Goal: Task Accomplishment & Management: Manage account settings

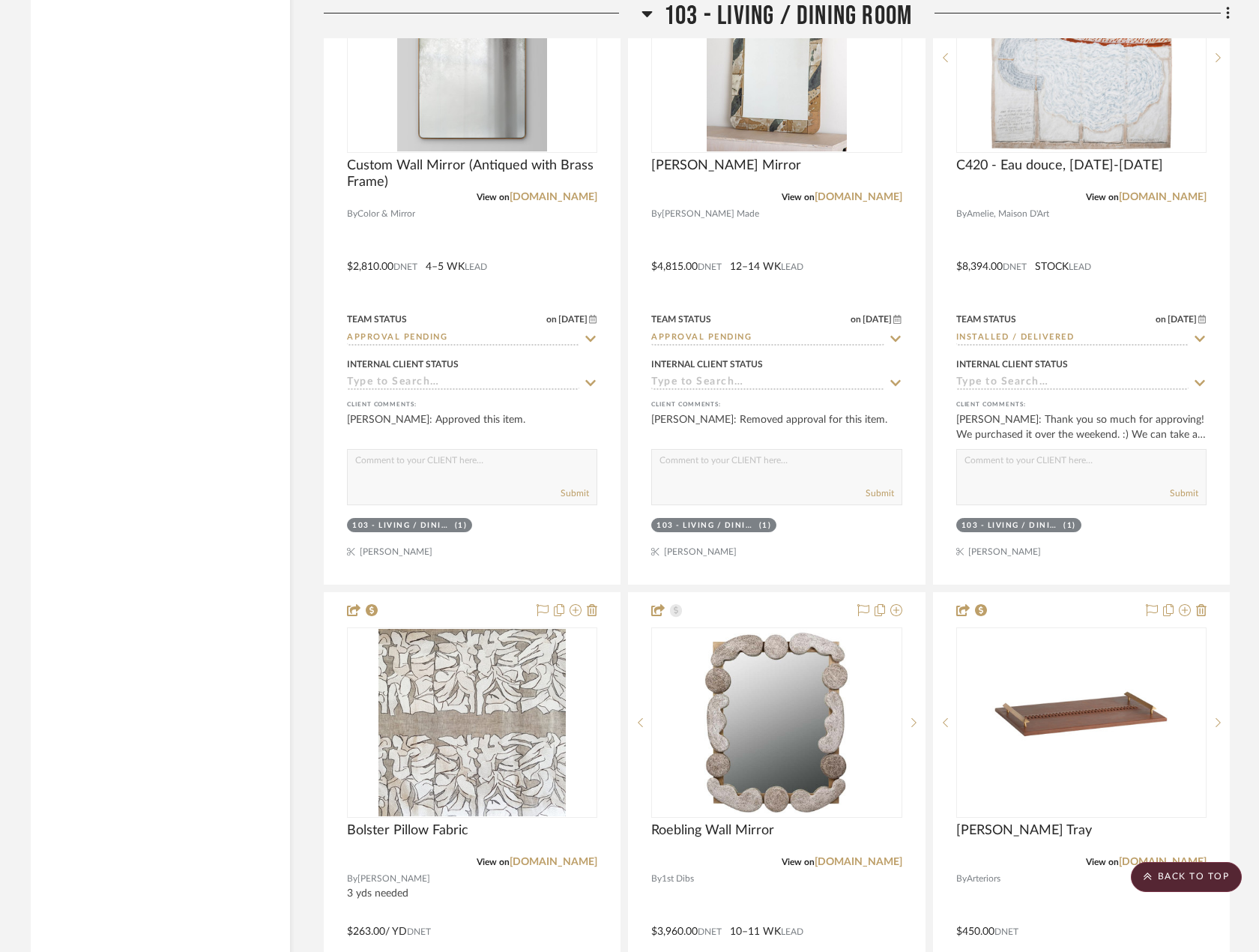
scroll to position [3823, 0]
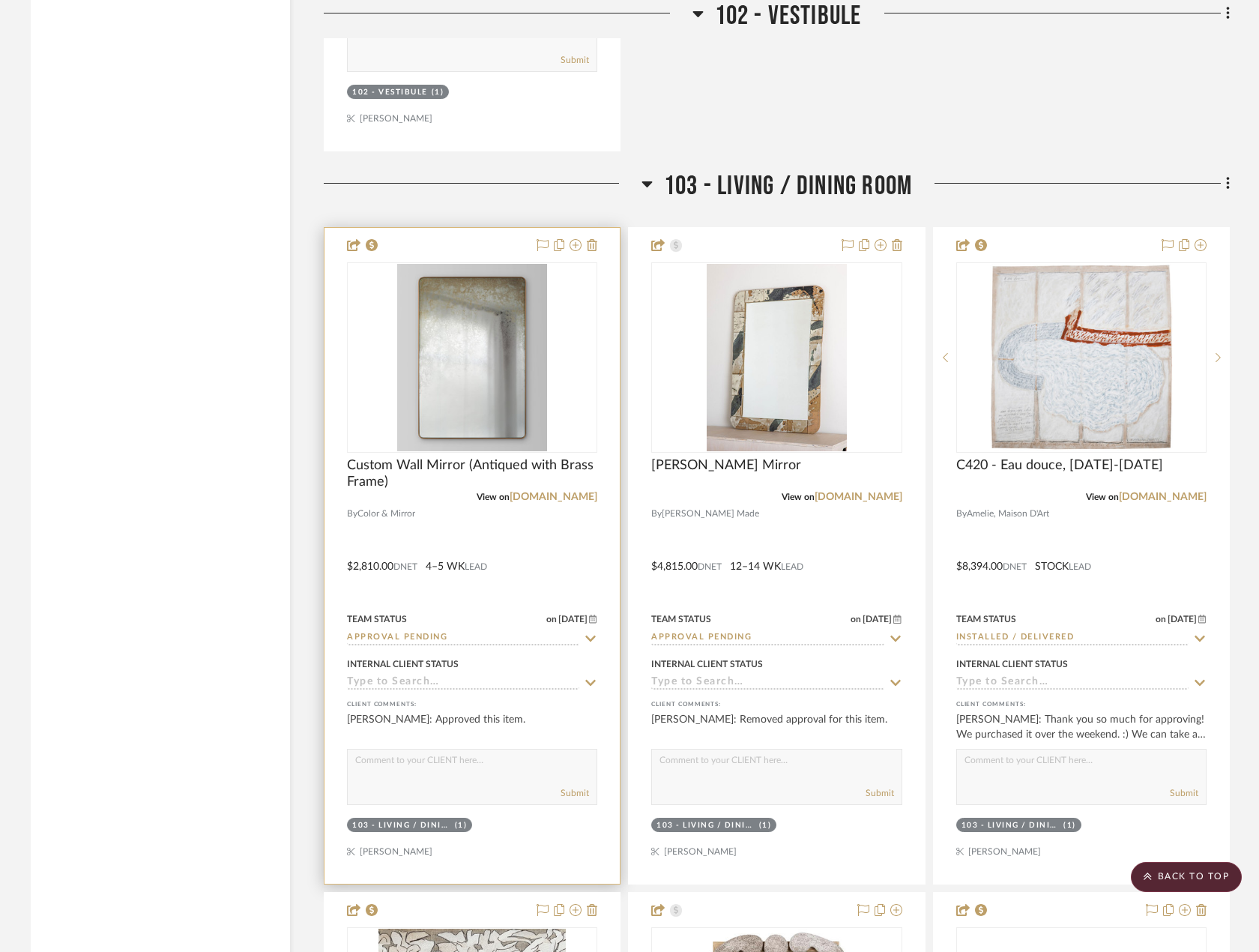
click at [561, 534] on div at bounding box center [472, 555] width 296 height 656
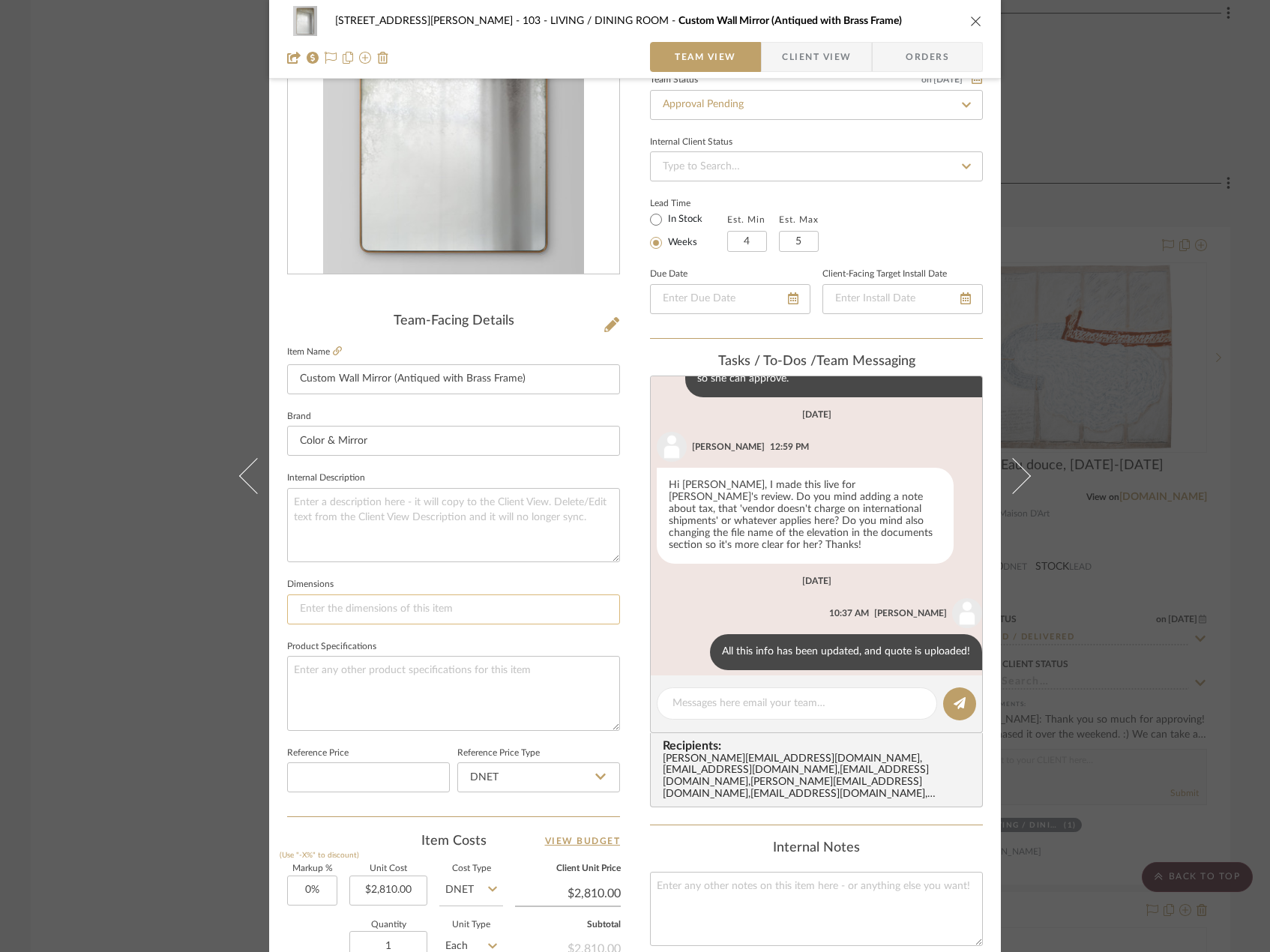
scroll to position [375, 0]
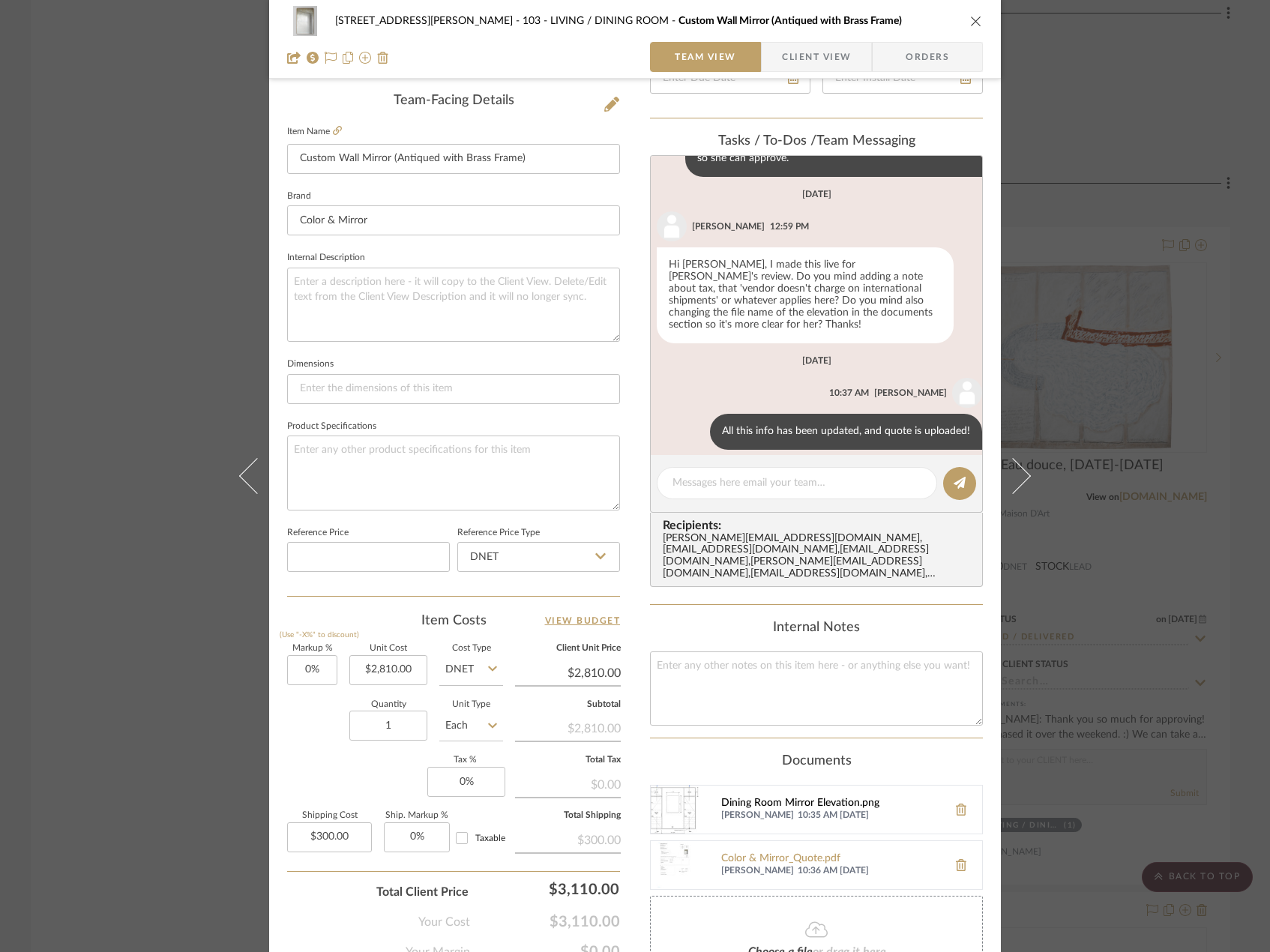
click at [751, 797] on div "Dining Room Mirror Elevation.png" at bounding box center [830, 803] width 219 height 12
click at [1202, 528] on div "22120 - 136 W 22nd Street - Chang 103 - LIVING / DINING ROOM Custom Wall Mirror…" at bounding box center [635, 476] width 1270 height 952
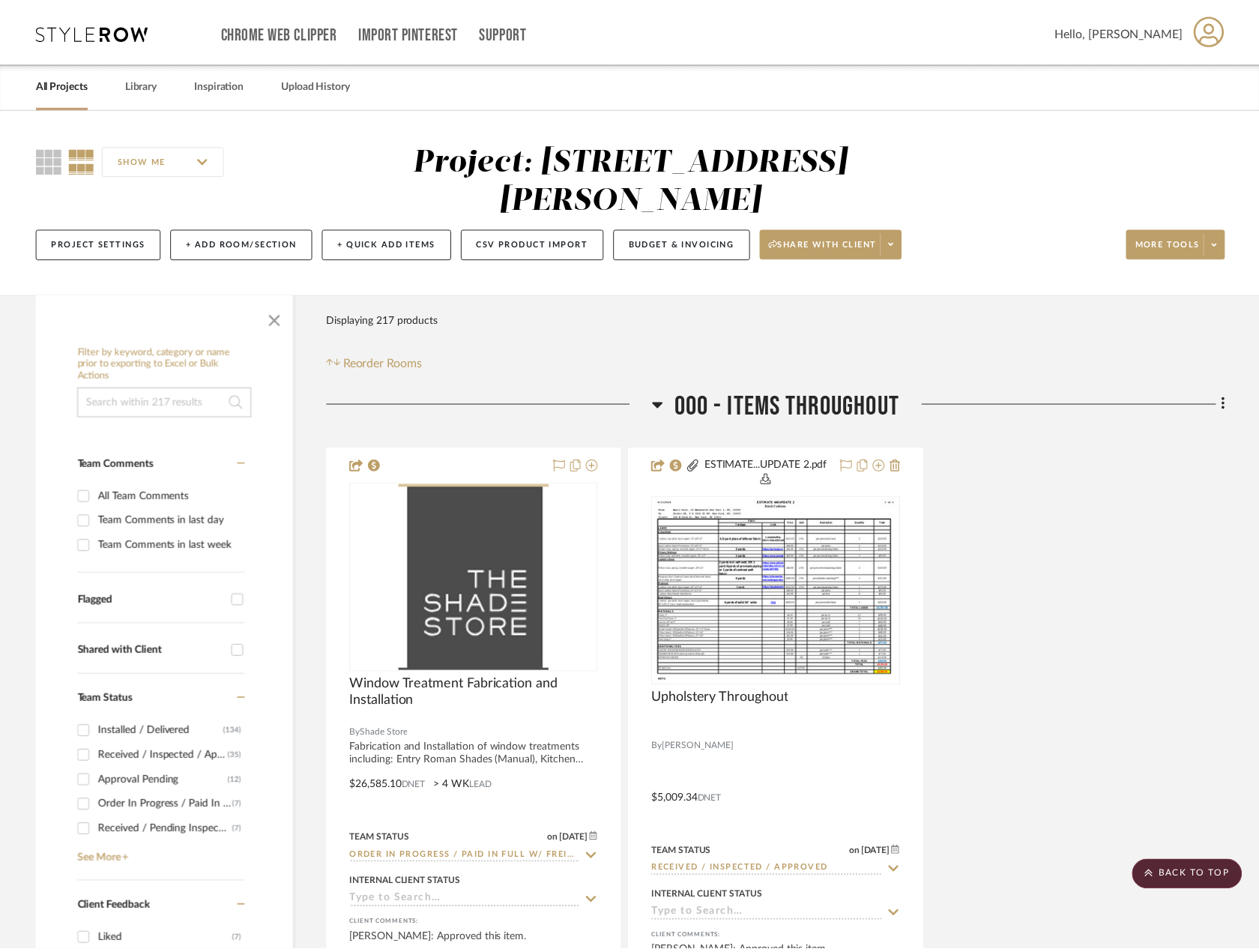
scroll to position [3823, 0]
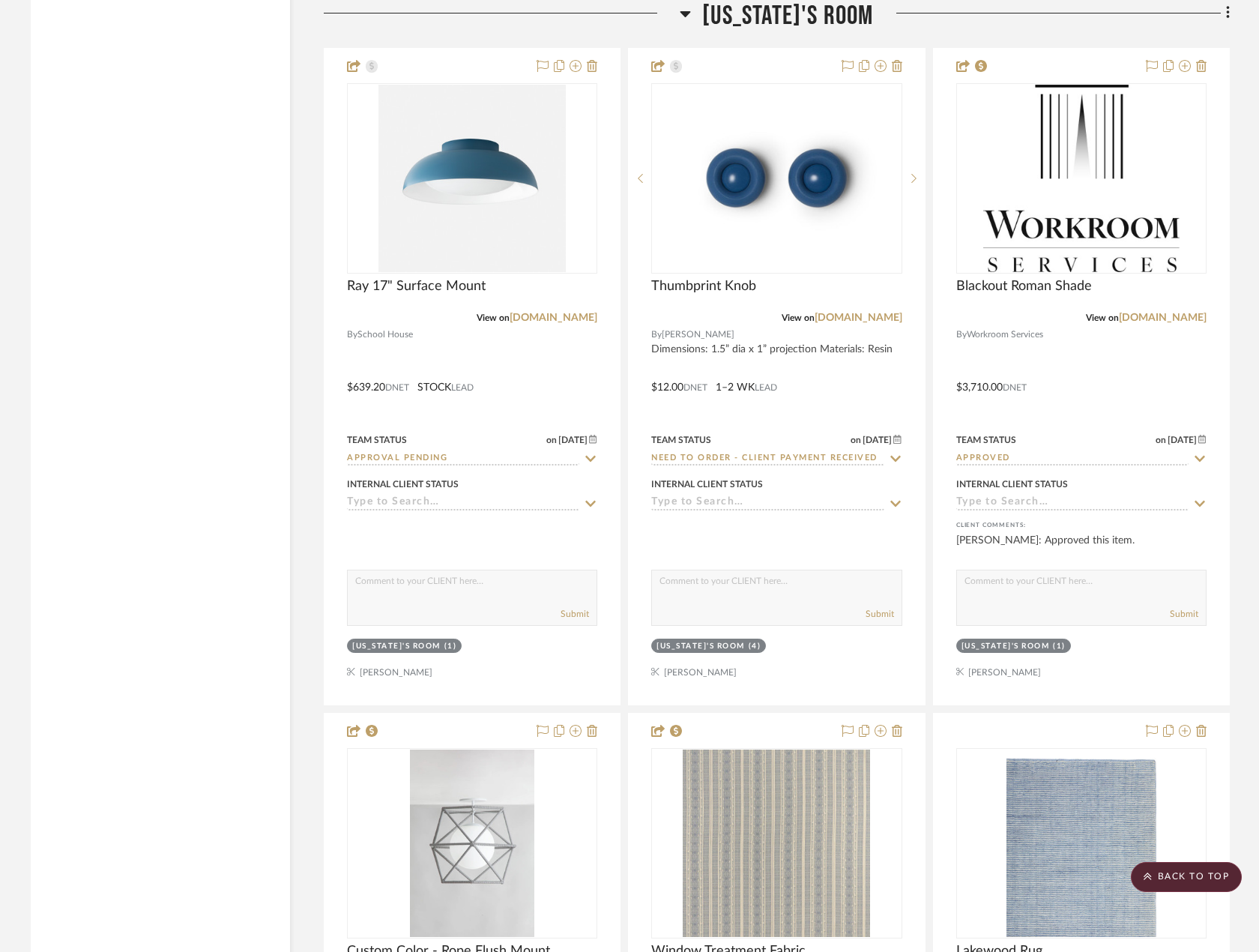
scroll to position [6297, 0]
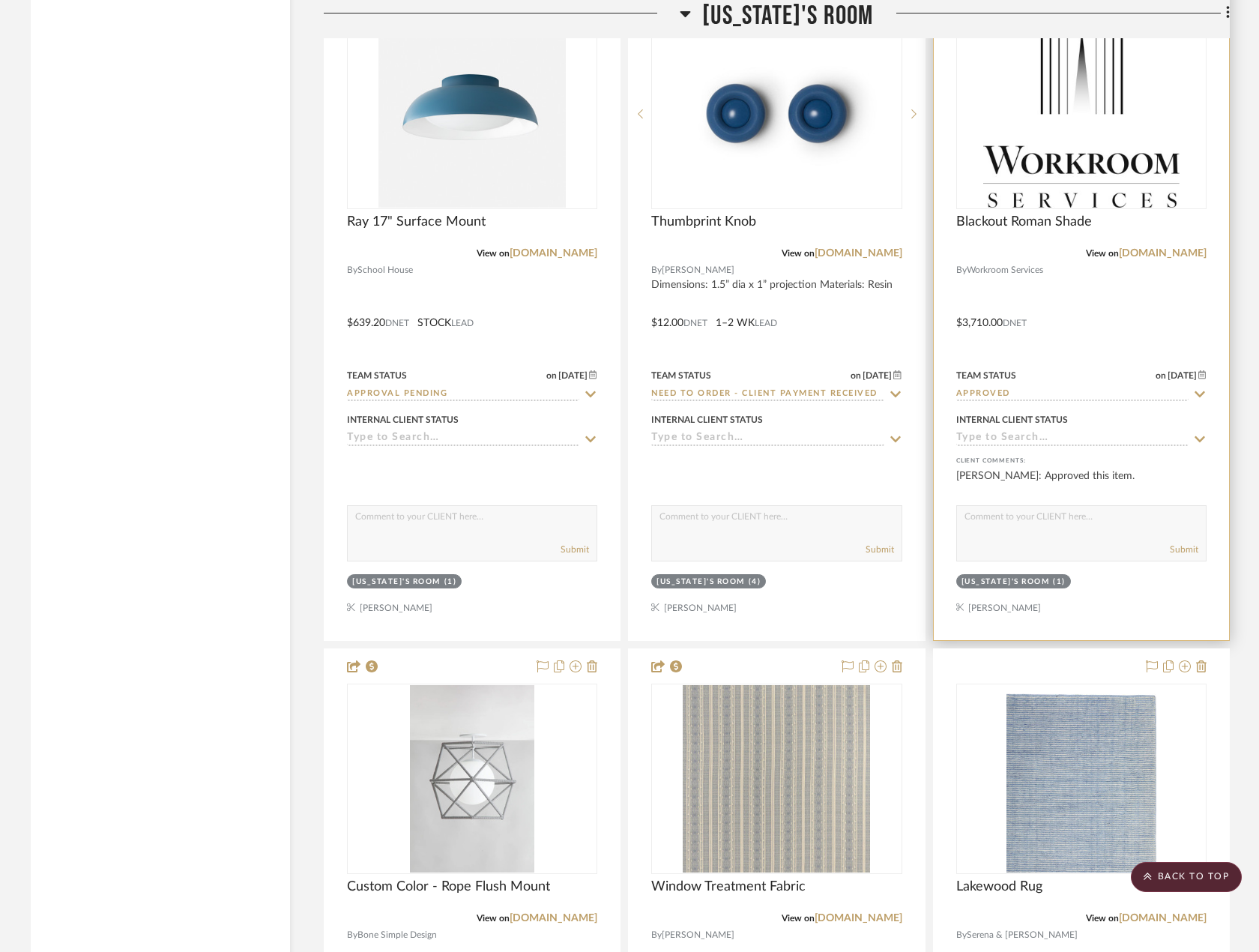
click at [1156, 303] on div at bounding box center [1082, 312] width 296 height 656
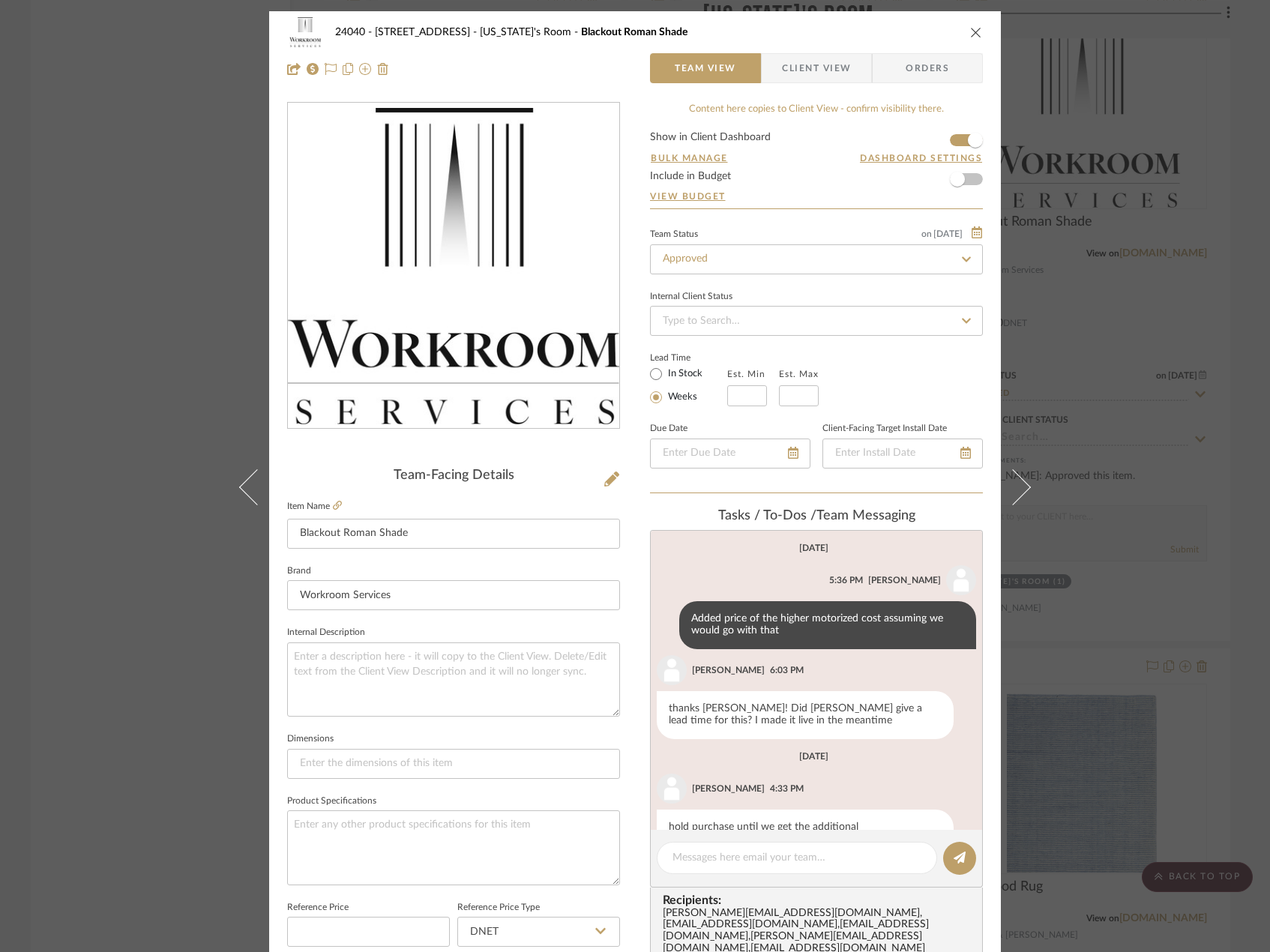
scroll to position [33, 0]
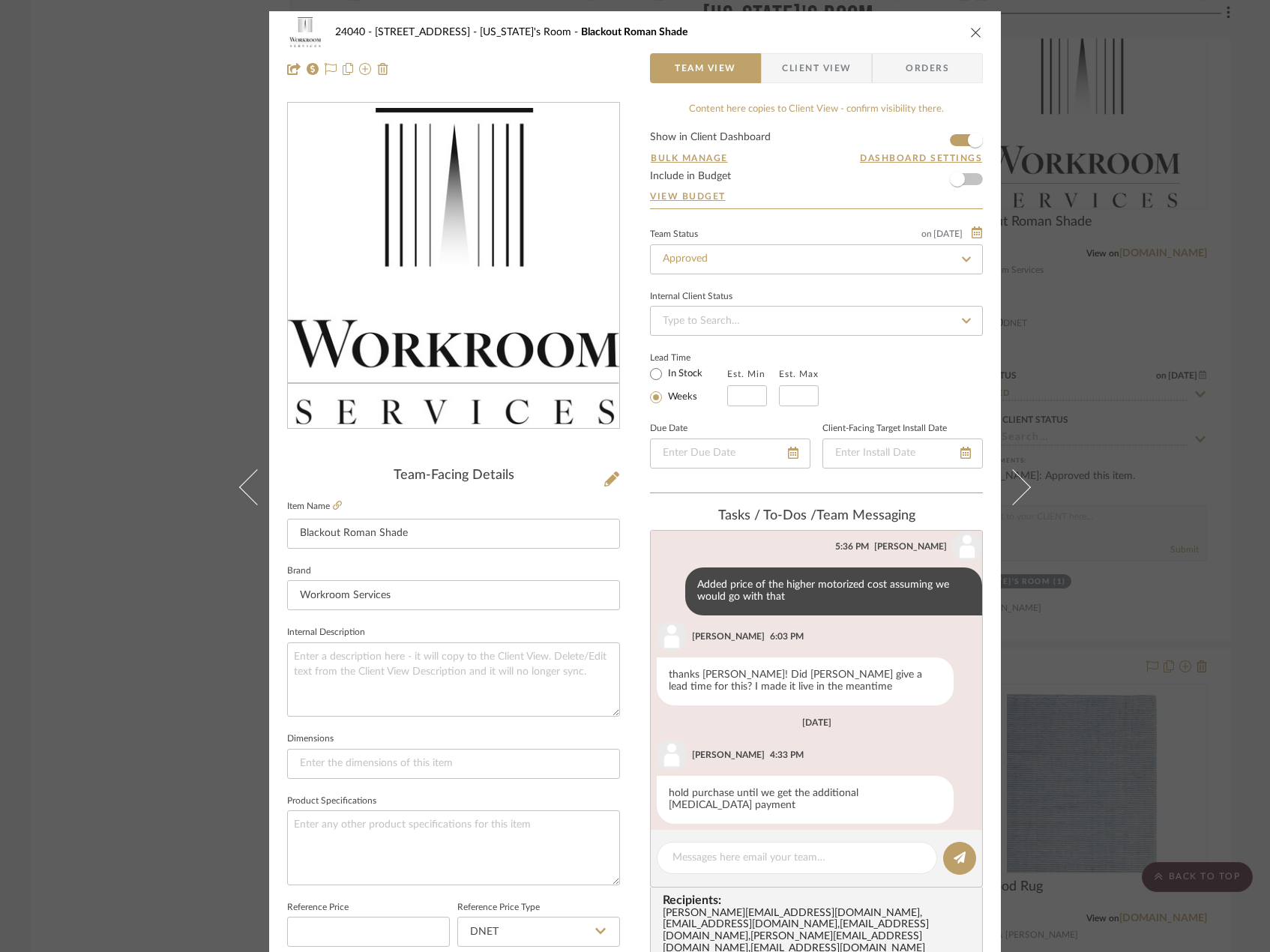
click at [738, 383] on fieldset "Est. Min" at bounding box center [747, 385] width 40 height 42
click at [735, 391] on input "text" at bounding box center [747, 395] width 40 height 21
type input "6"
click at [789, 398] on input at bounding box center [798, 395] width 40 height 21
type input "8"
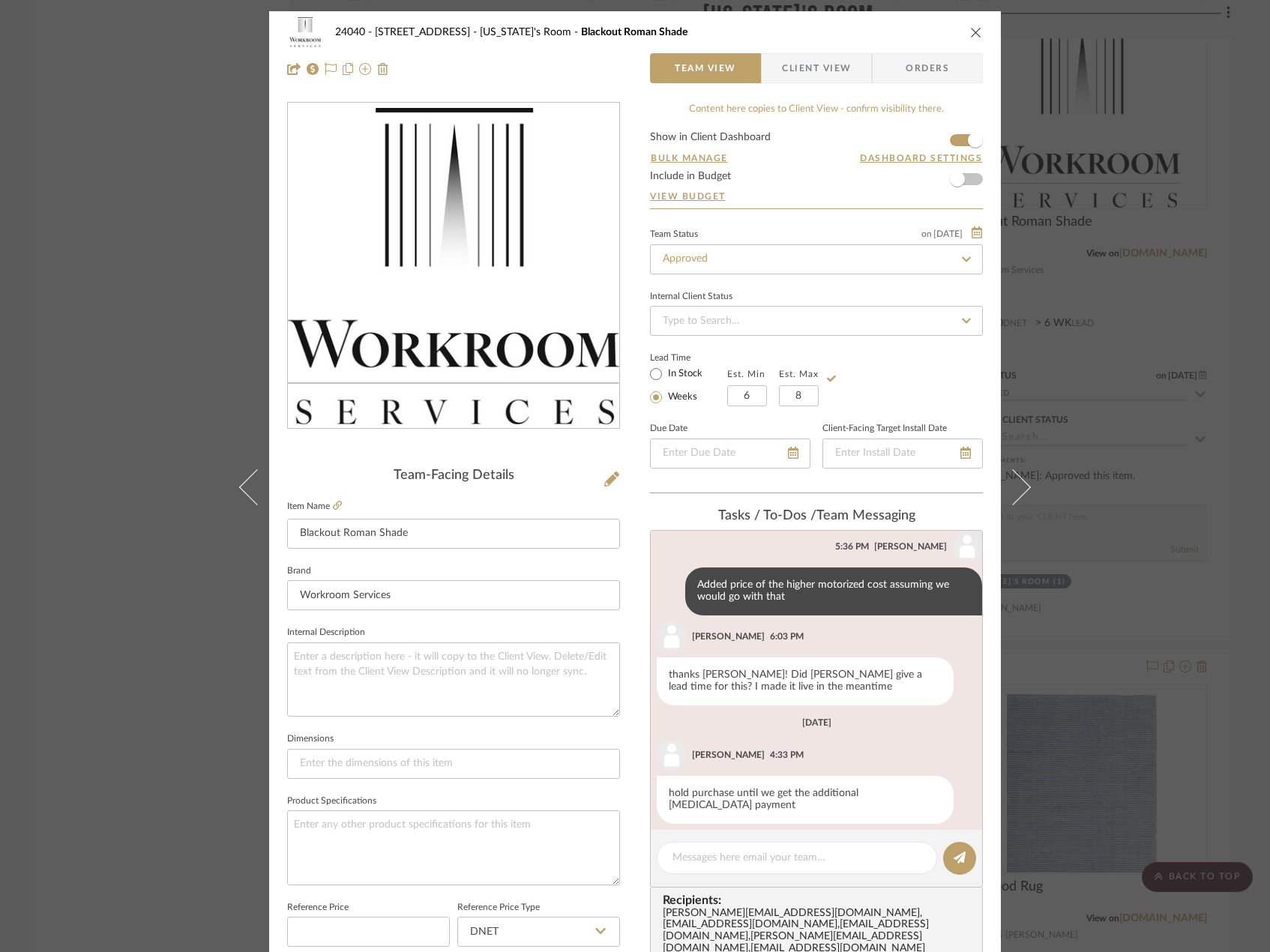
click at [898, 390] on div "Lead Time In Stock Weeks Est. Min 6 Est. Max 8" at bounding box center [817, 376] width 333 height 58
click at [72, 247] on div "24040 - 171 Columbia Heights Georgia's Room Blackout Roman Shade Team View Clie…" at bounding box center [635, 476] width 1270 height 952
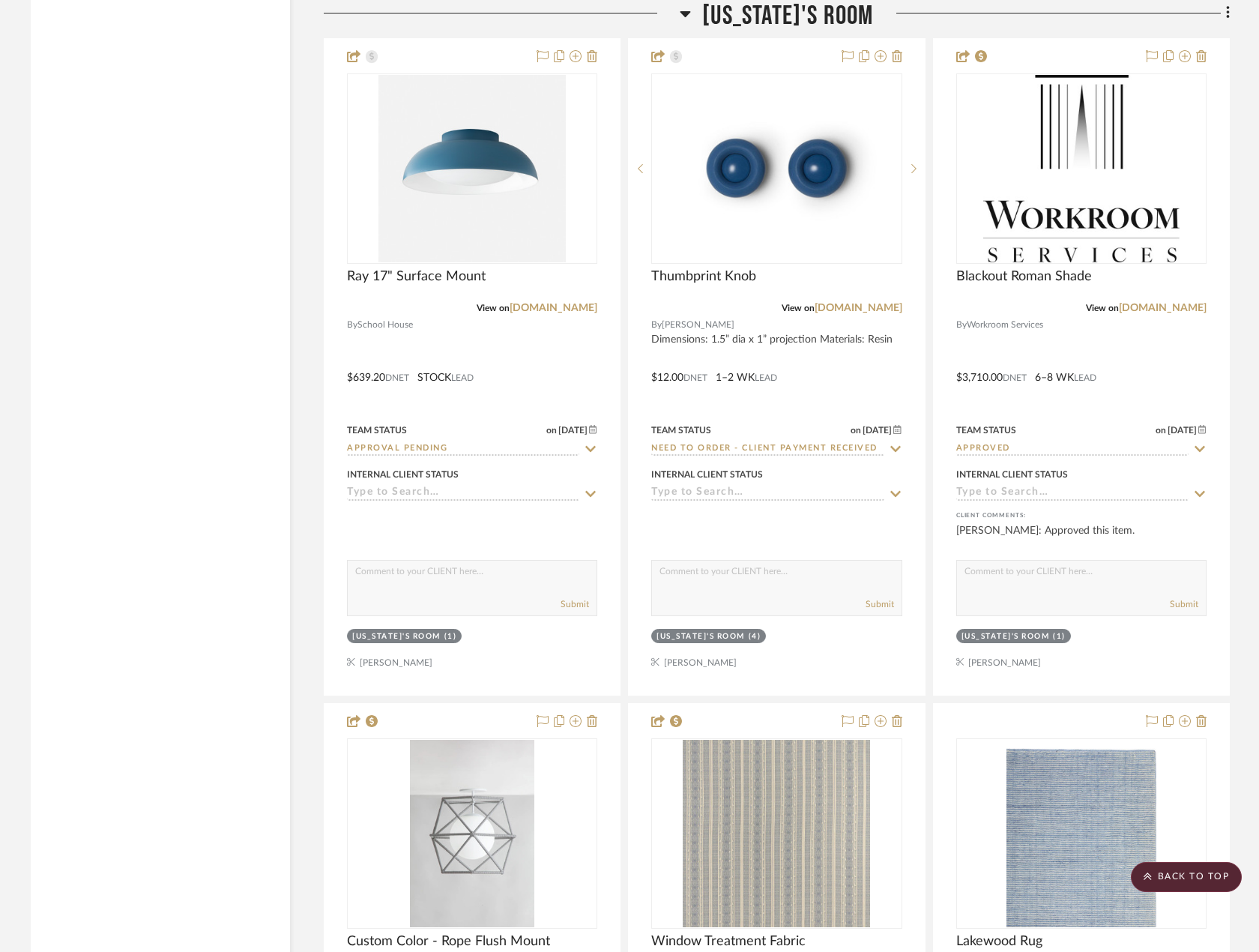
scroll to position [6222, 0]
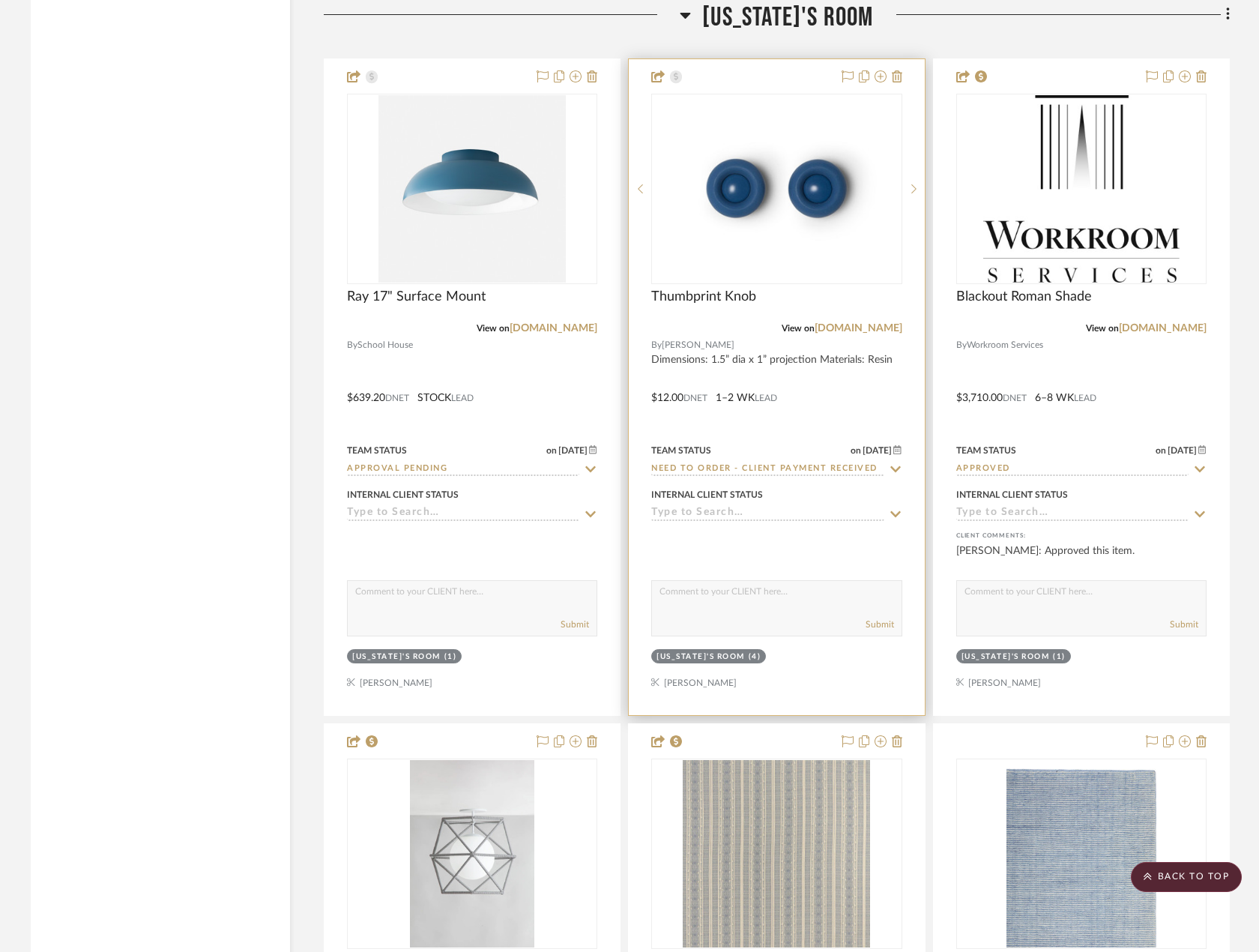
click at [851, 397] on div at bounding box center [777, 387] width 296 height 656
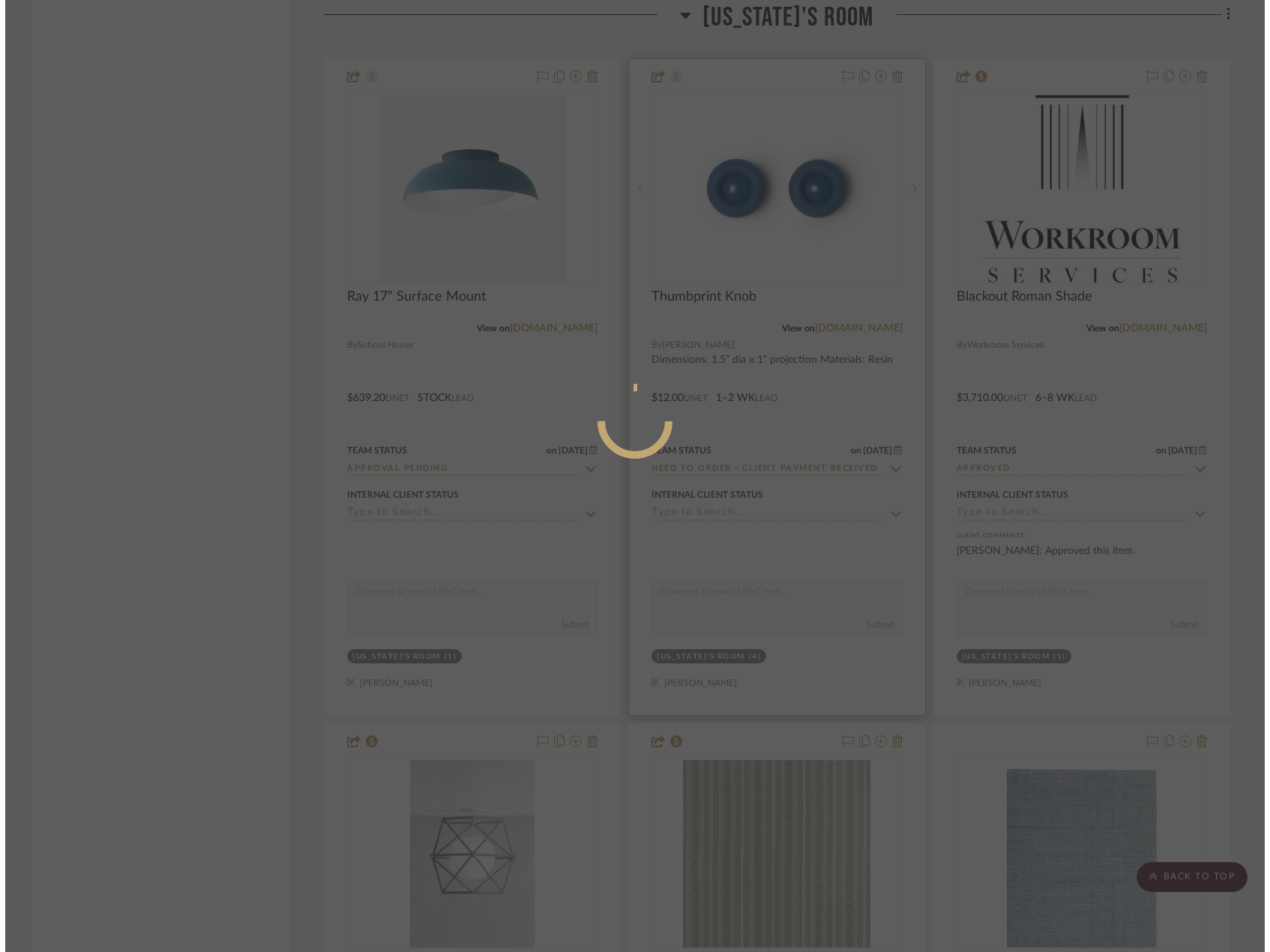
scroll to position [0, 0]
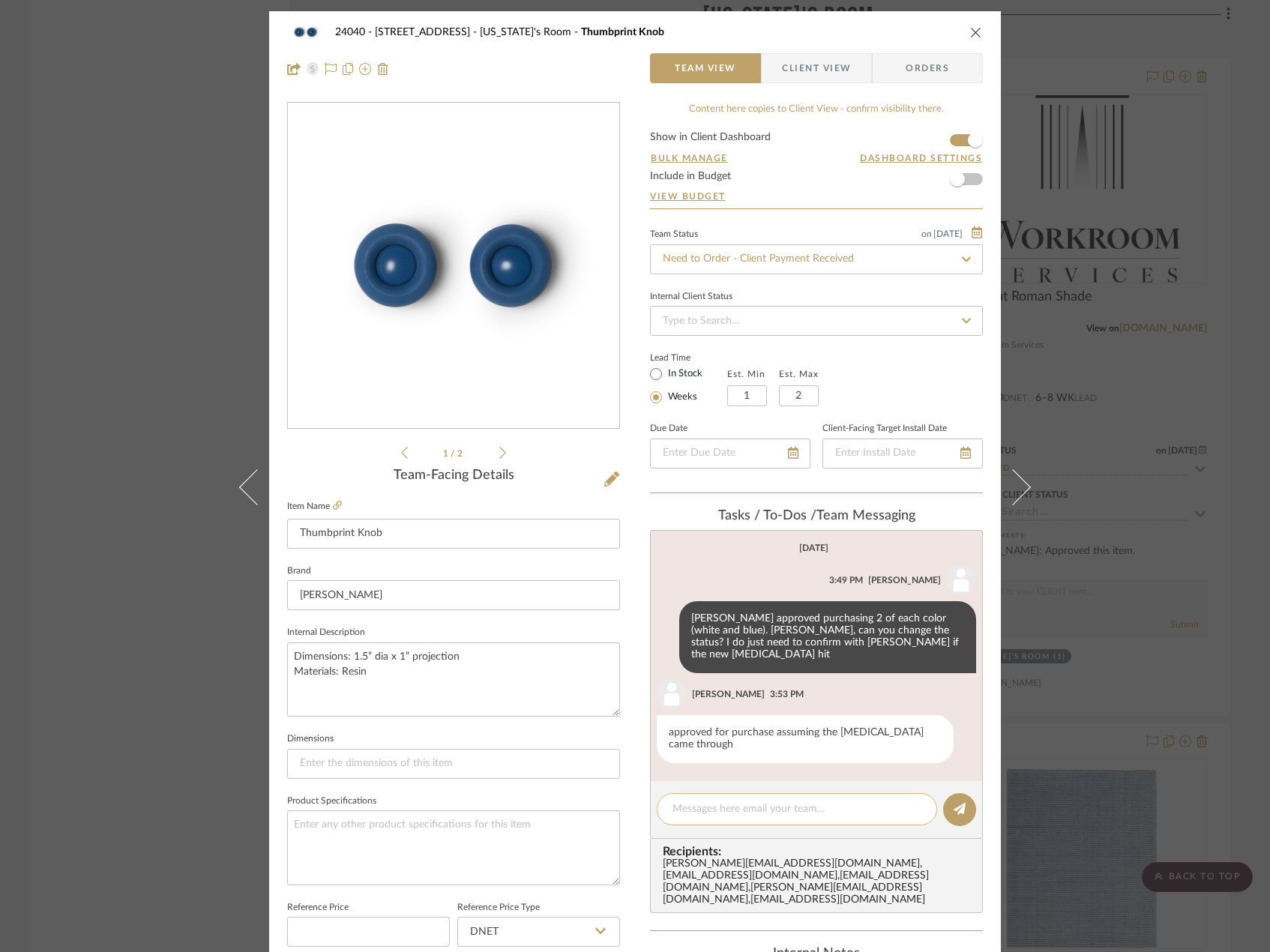
click at [722, 801] on textarea at bounding box center [797, 809] width 249 height 16
type textarea "Should I place this order"
click at [722, 801] on textarea "Should I place this order" at bounding box center [797, 809] width 249 height 16
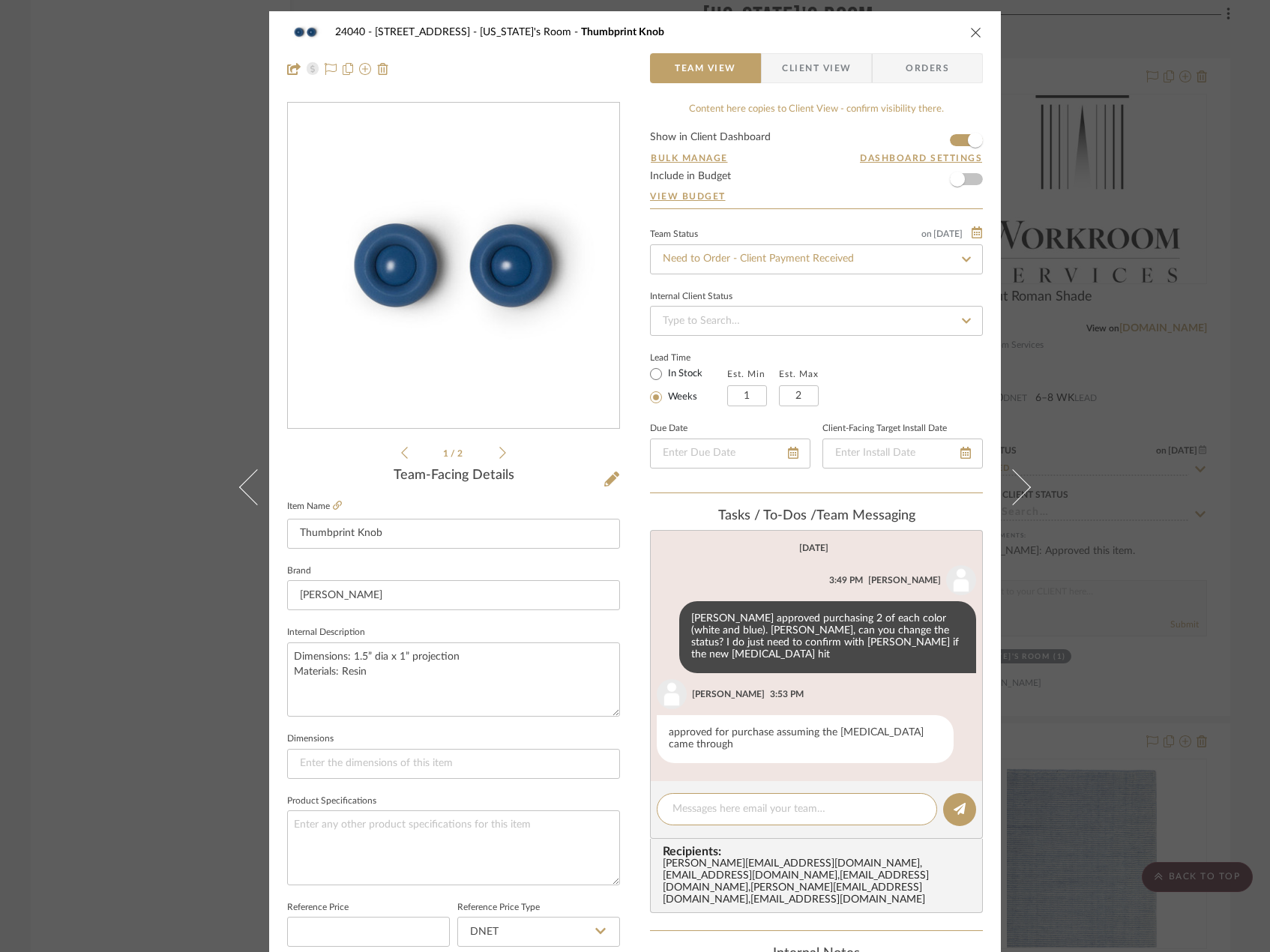
click at [654, 946] on div "Internal Notes" at bounding box center [817, 954] width 333 height 16
click at [49, 219] on div "24040 - 171 Columbia Heights Georgia's Room Thumbprint Knob Team View Client Vi…" at bounding box center [635, 476] width 1270 height 952
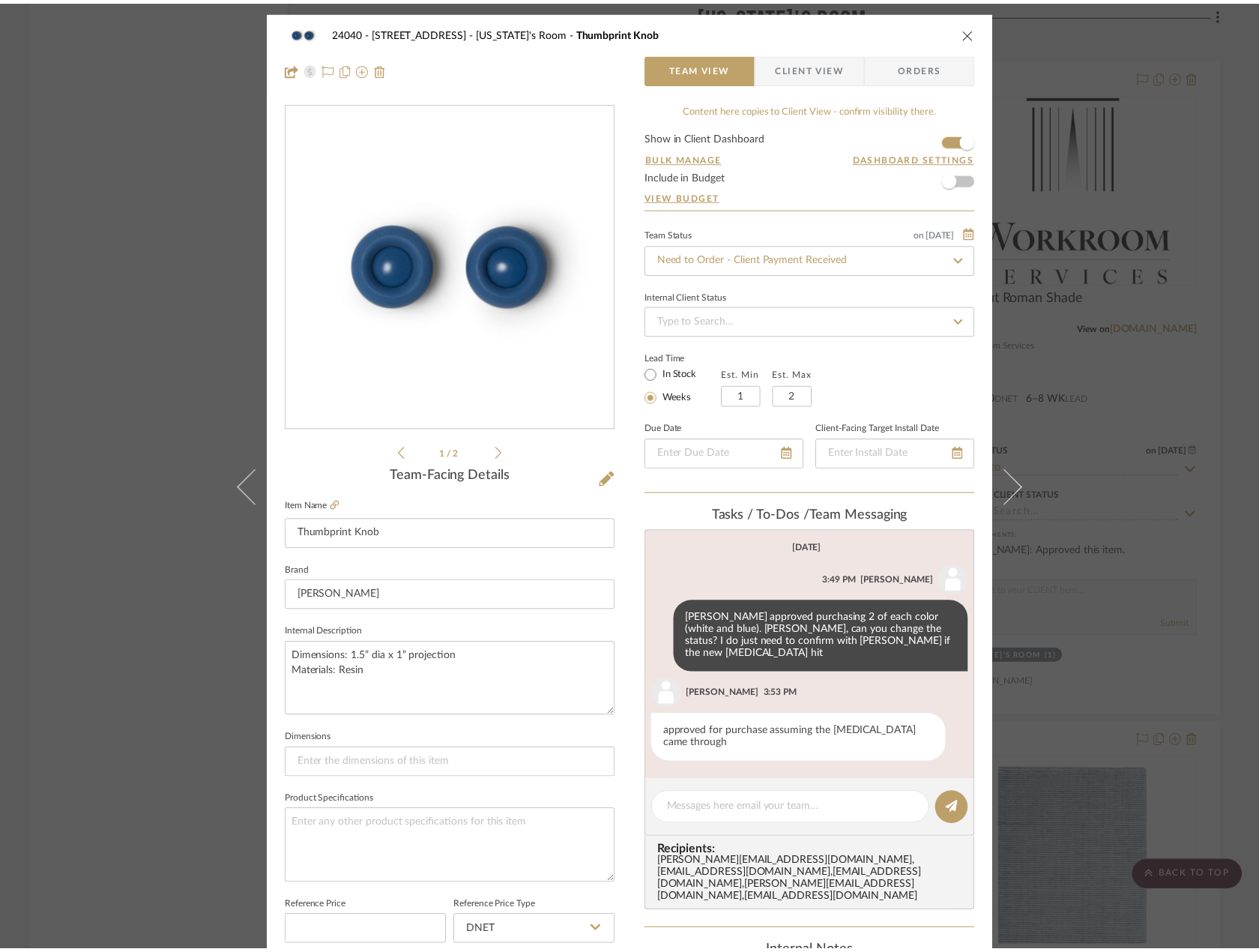
scroll to position [6222, 0]
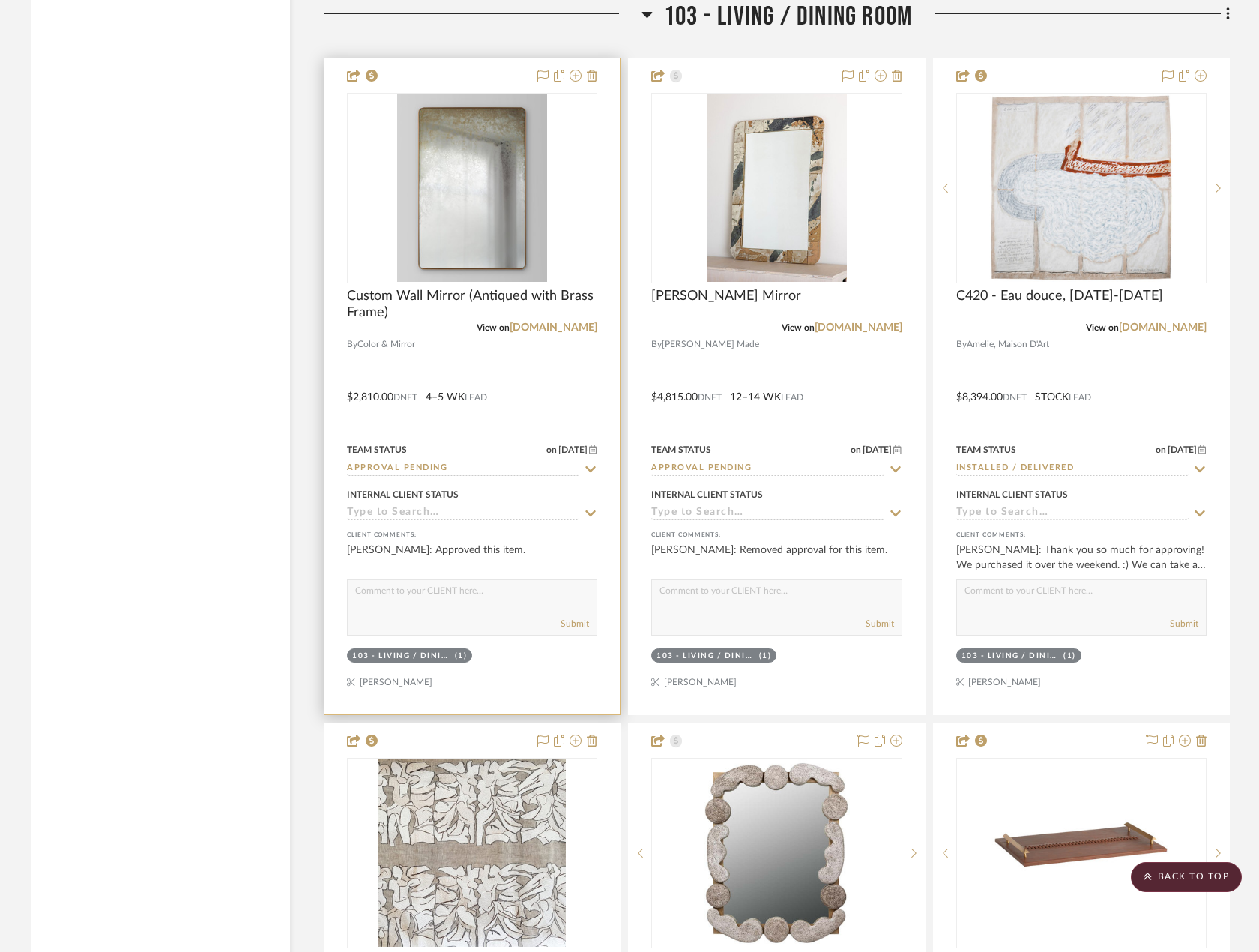
scroll to position [3823, 0]
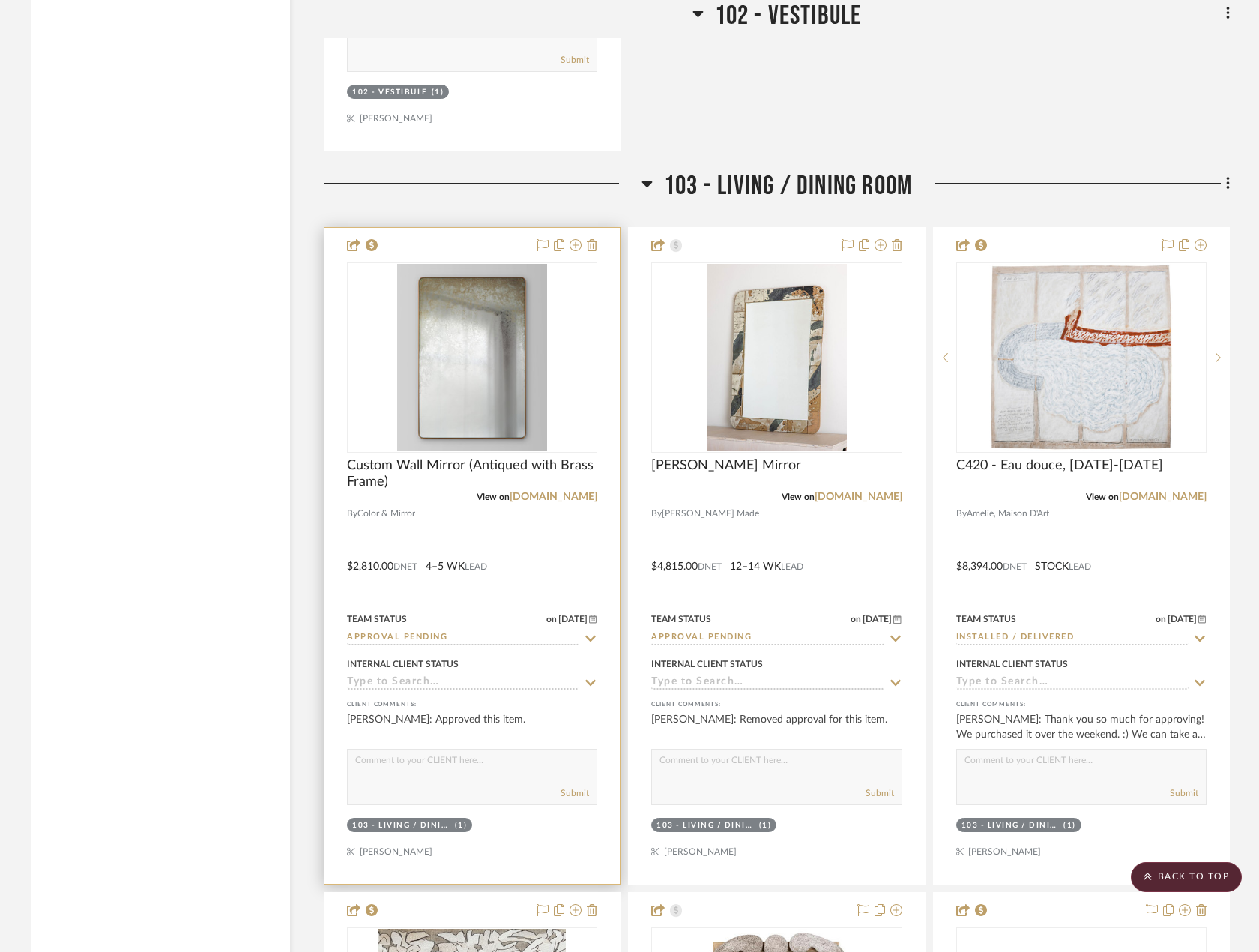
click at [544, 539] on div at bounding box center [472, 555] width 296 height 656
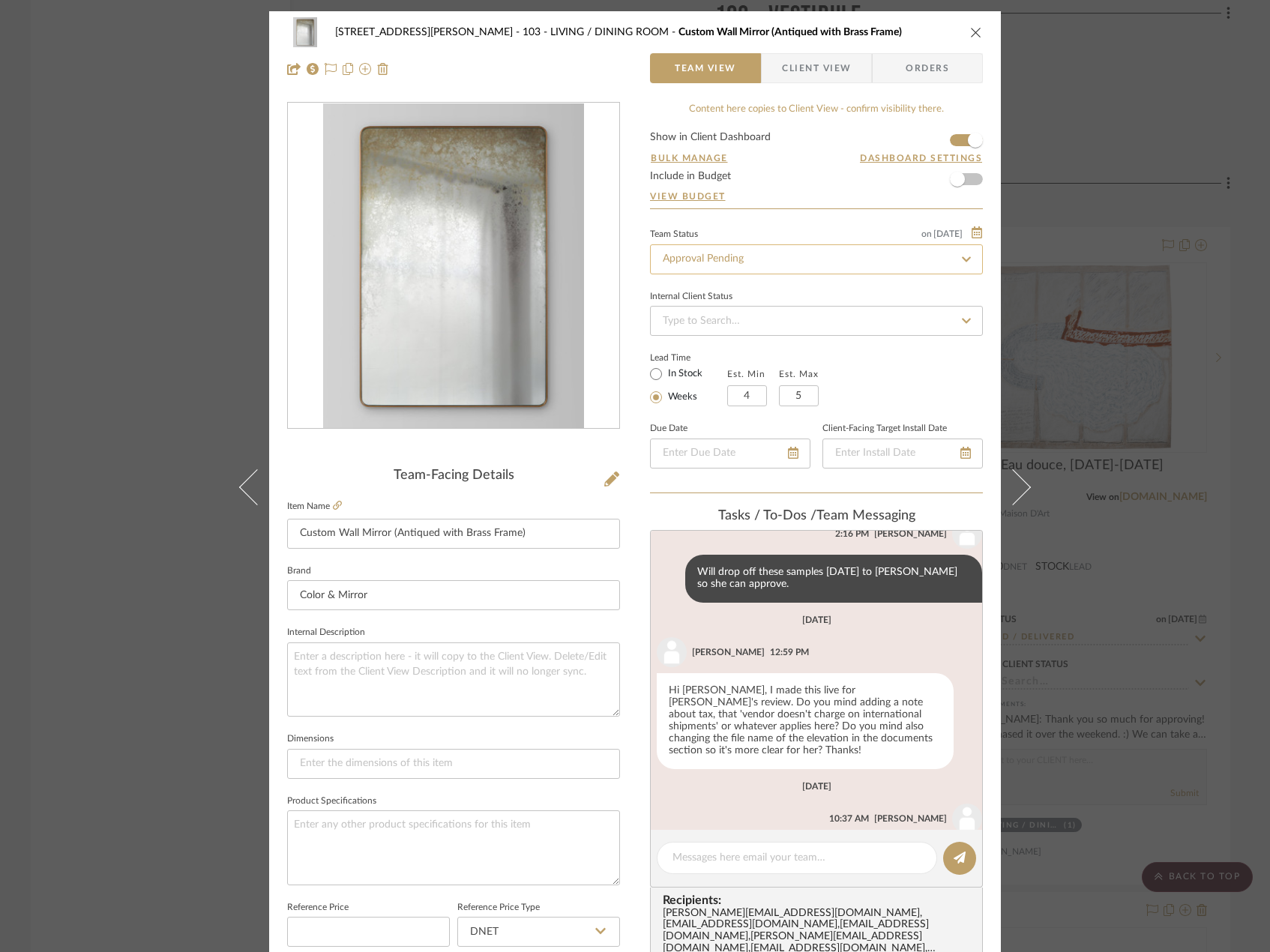
scroll to position [322, 0]
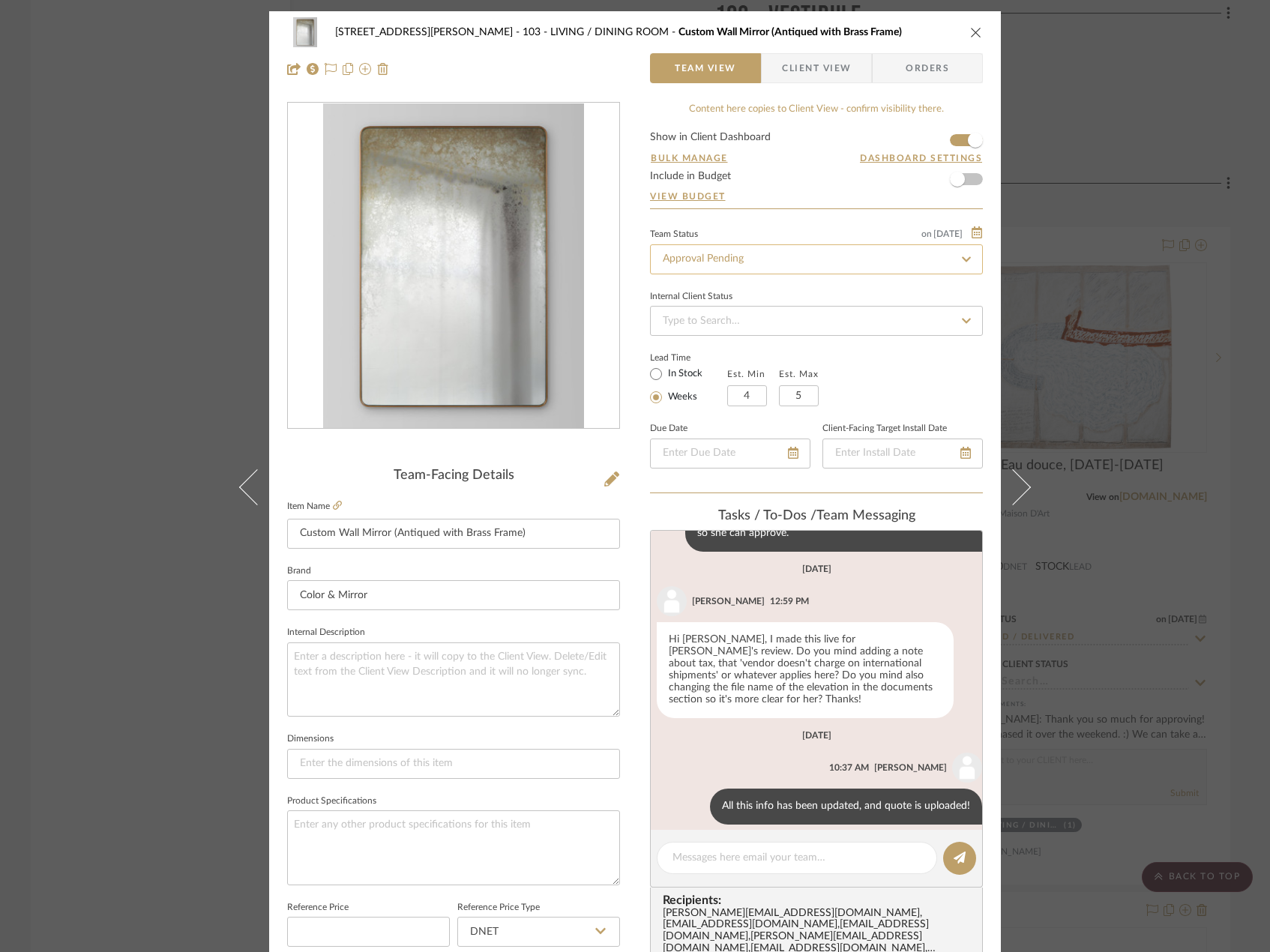
click at [684, 259] on input "Approval Pending" at bounding box center [817, 259] width 333 height 30
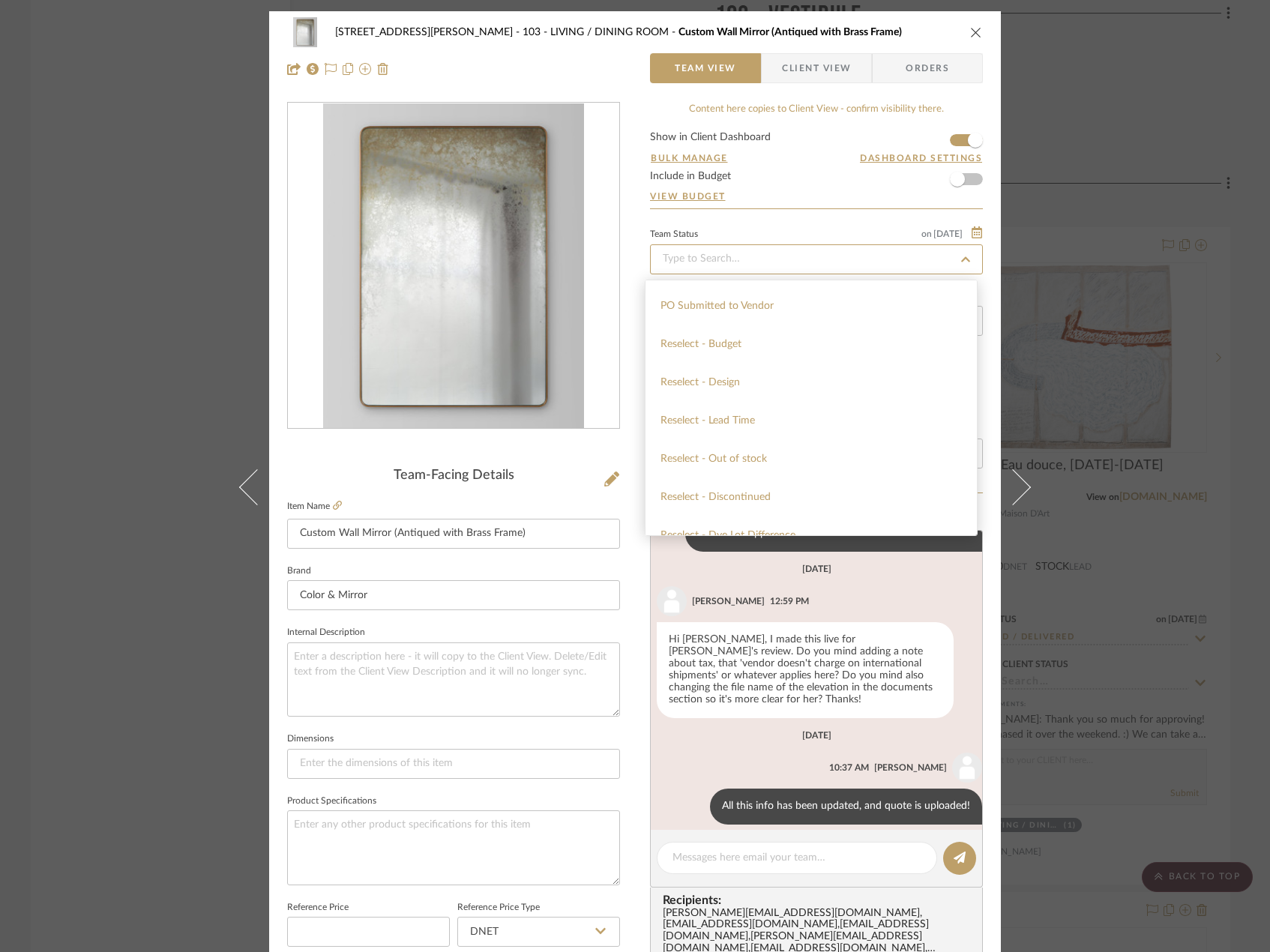
scroll to position [1349, 0]
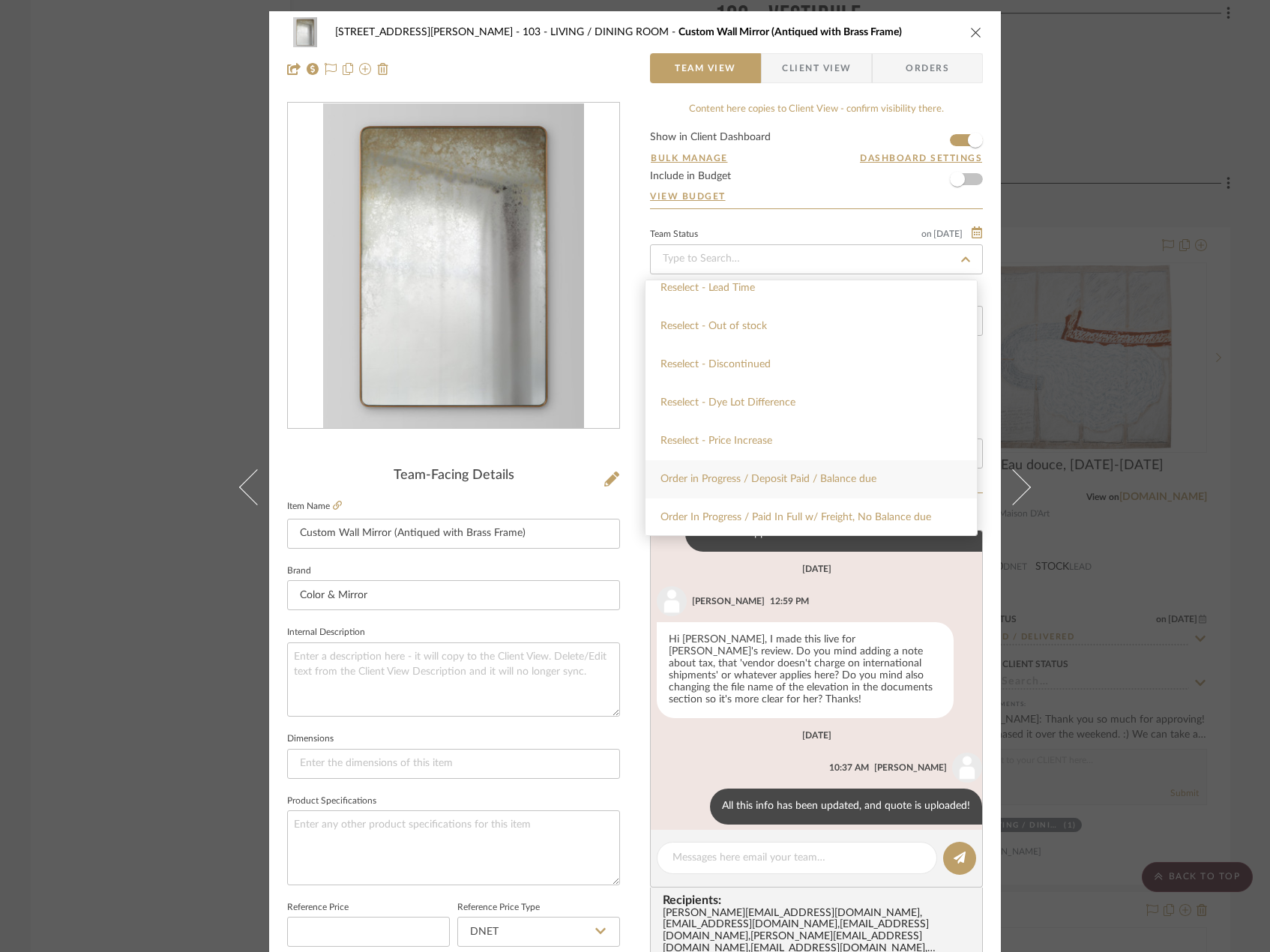
click at [818, 476] on span "Order in Progress / Deposit Paid / Balance due" at bounding box center [768, 478] width 216 height 10
type input "[DATE]"
type input "Order in Progress / Deposit Paid / Balance due"
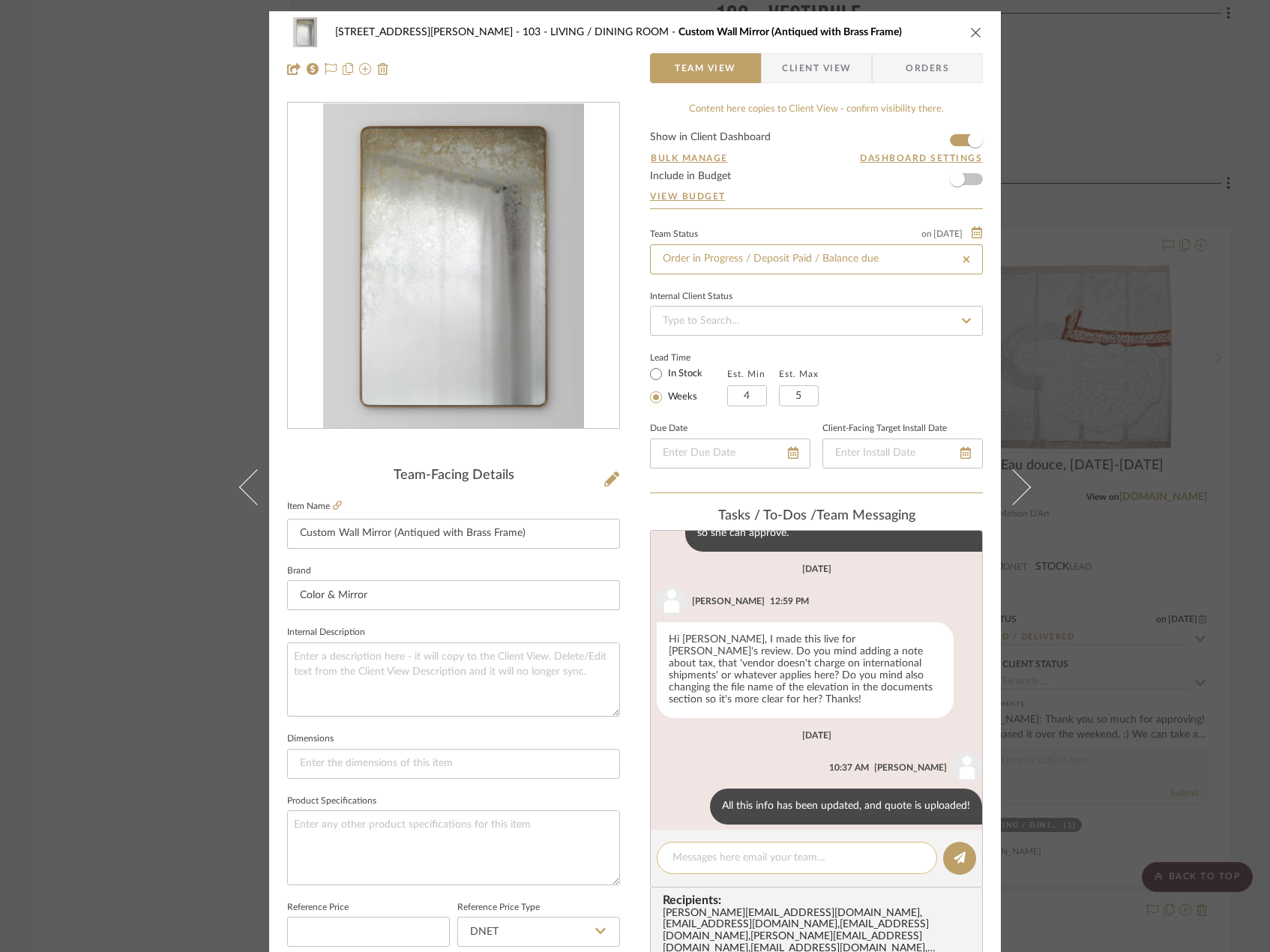
type input "[DATE]"
type input "Order in Progress / Deposit Paid / Balance due"
click at [738, 859] on textarea at bounding box center [797, 858] width 249 height 16
click at [813, 875] on textarea "Deposit paid on 9/3 - lead time is 4 weeks from [DATE], ETA is" at bounding box center [797, 866] width 249 height 31
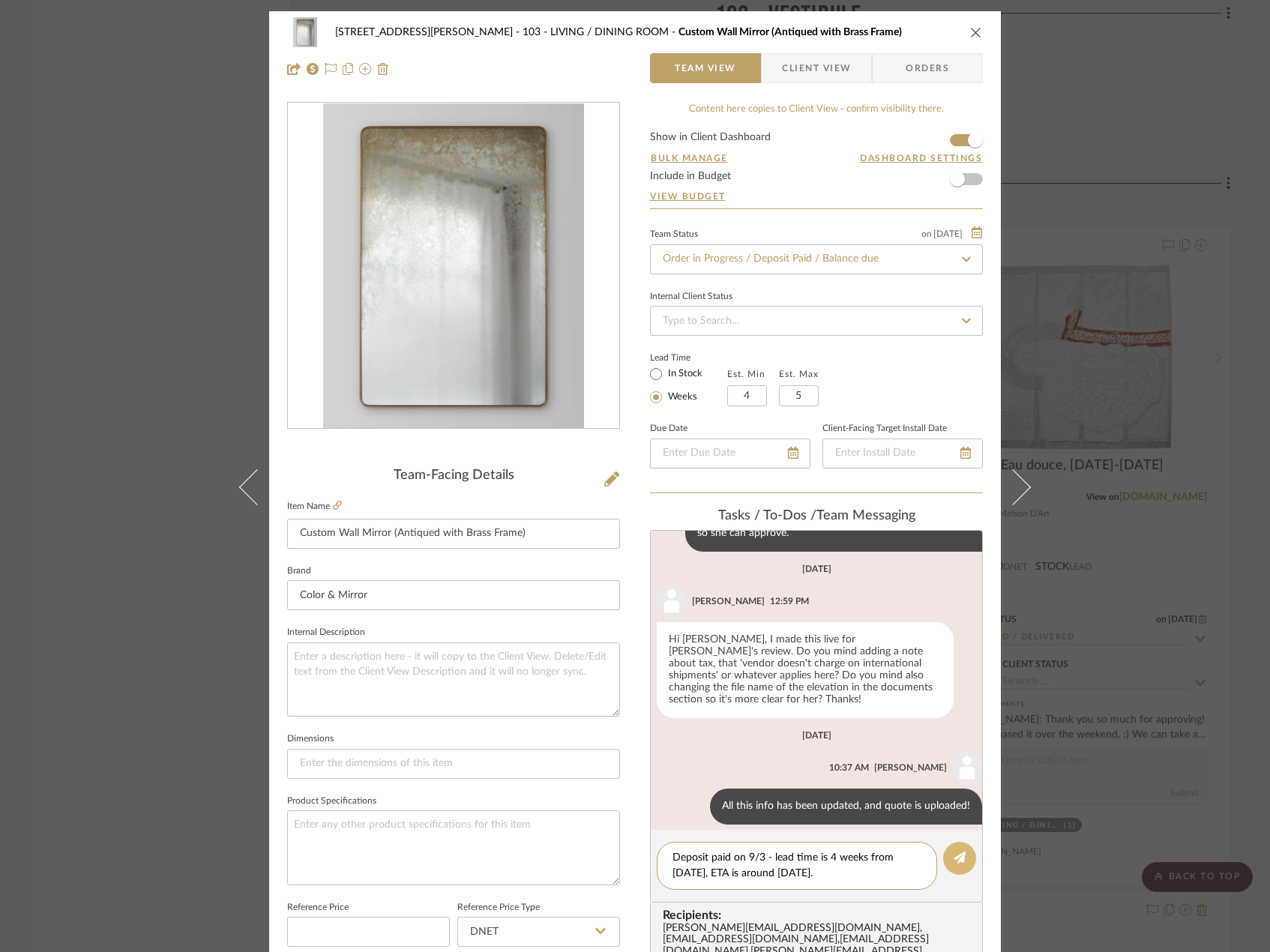
type textarea "Deposit paid on 9/3 - lead time is 4 weeks from [DATE], ETA is around [DATE]."
click at [946, 863] on button at bounding box center [959, 858] width 33 height 33
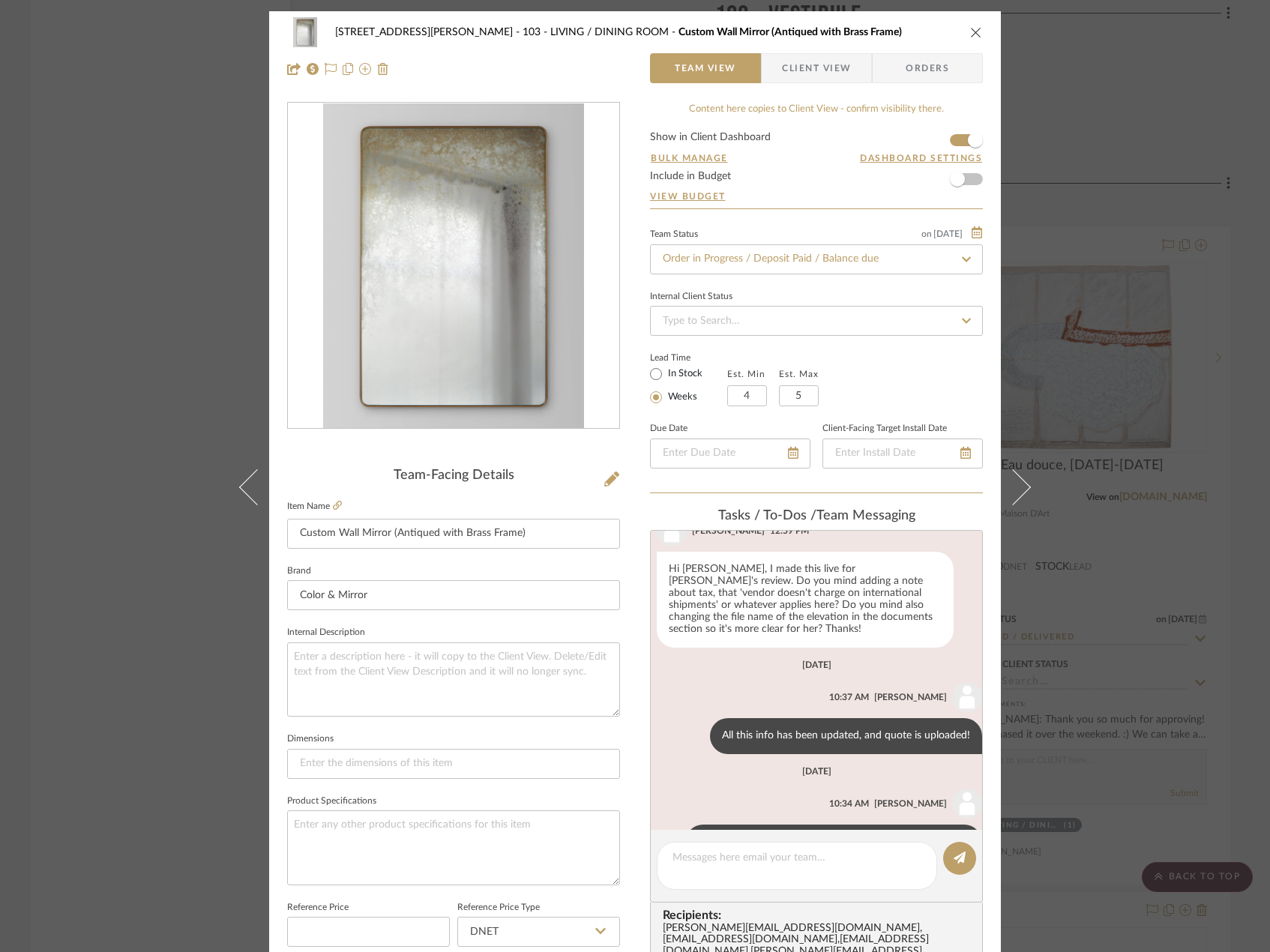
scroll to position [441, 0]
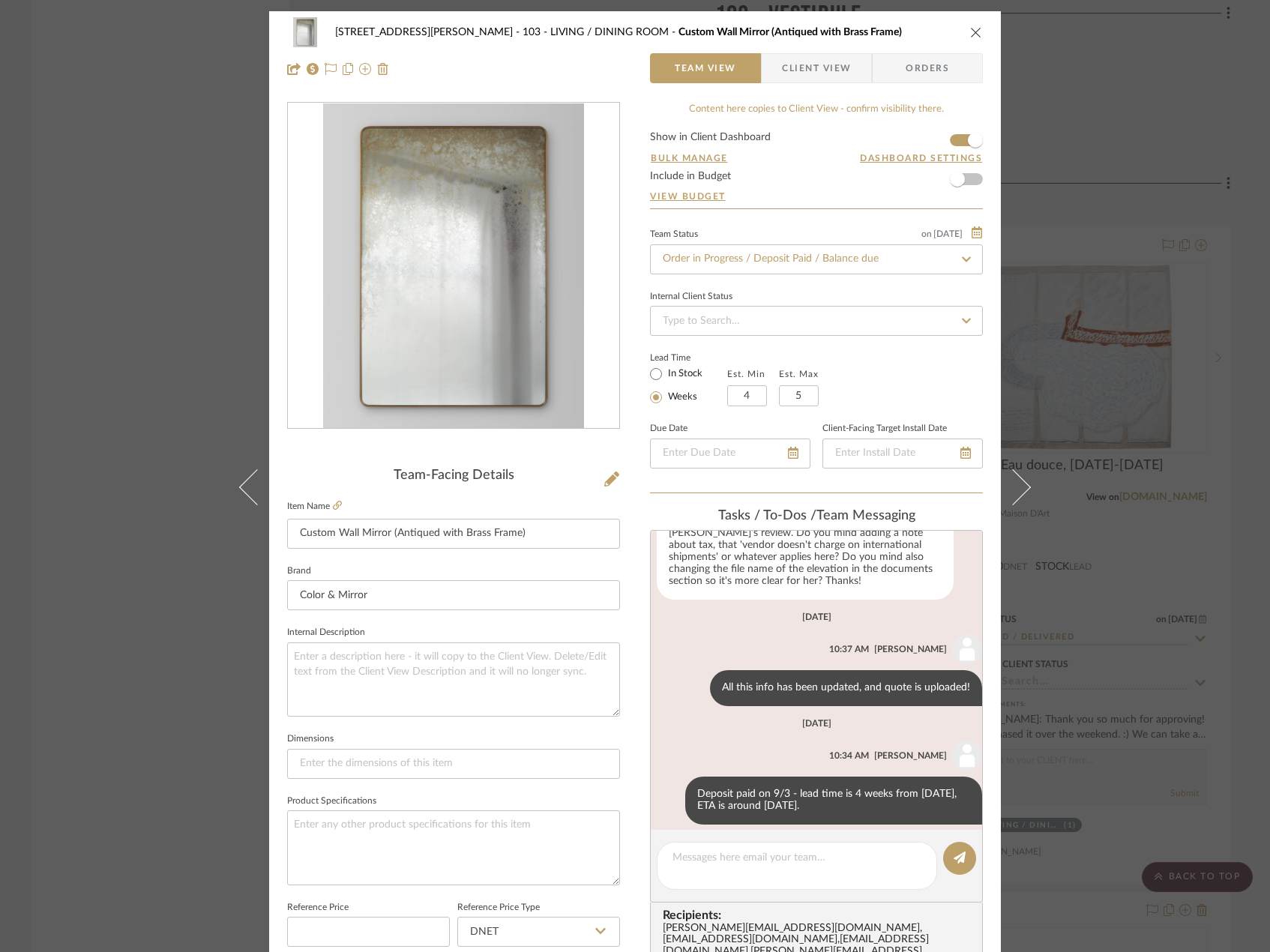
click at [12, 218] on div "[STREET_ADDRESS][PERSON_NAME] - LIVING / DINING ROOM Custom Wall Mirror (Antiqu…" at bounding box center [635, 476] width 1270 height 952
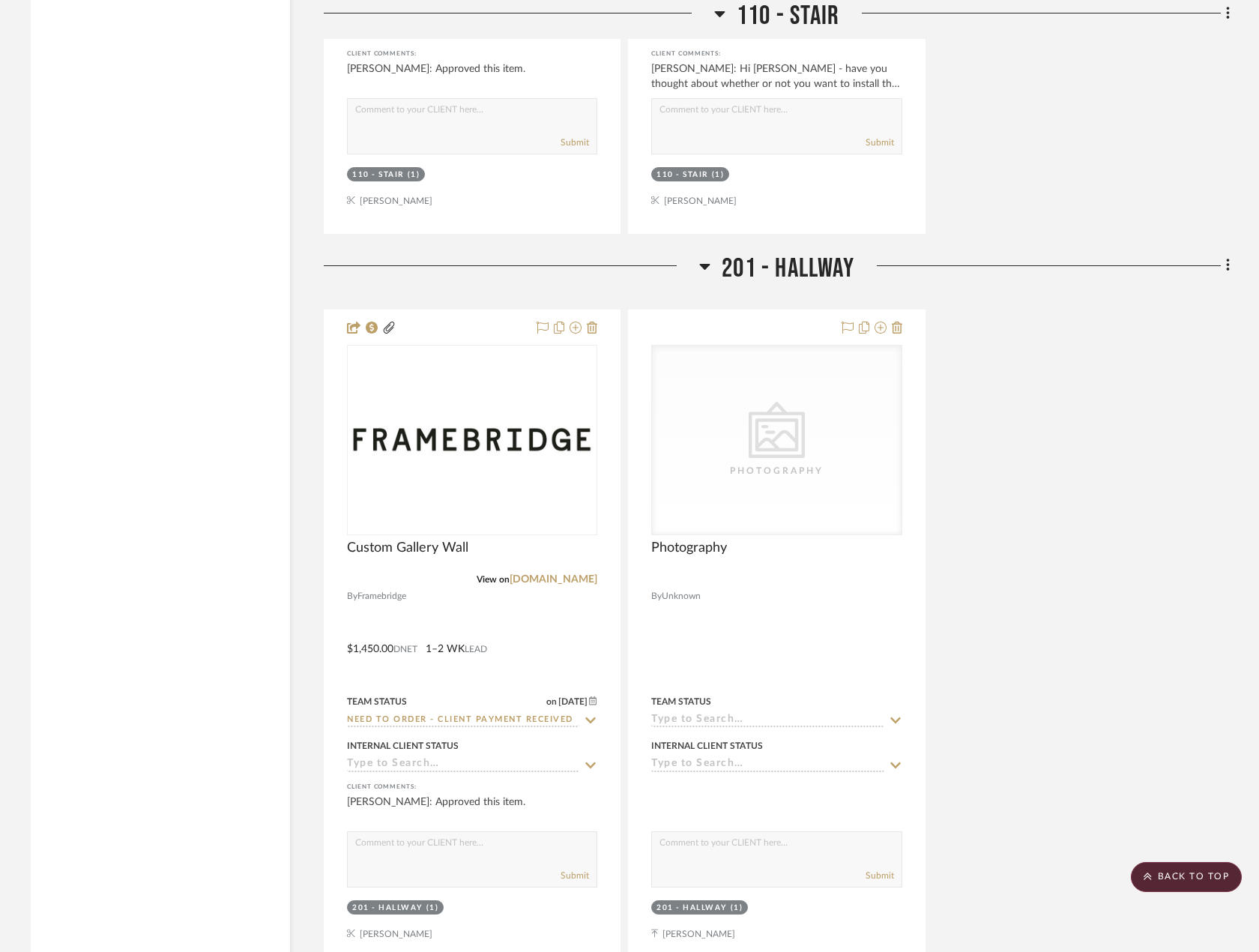
scroll to position [14457, 0]
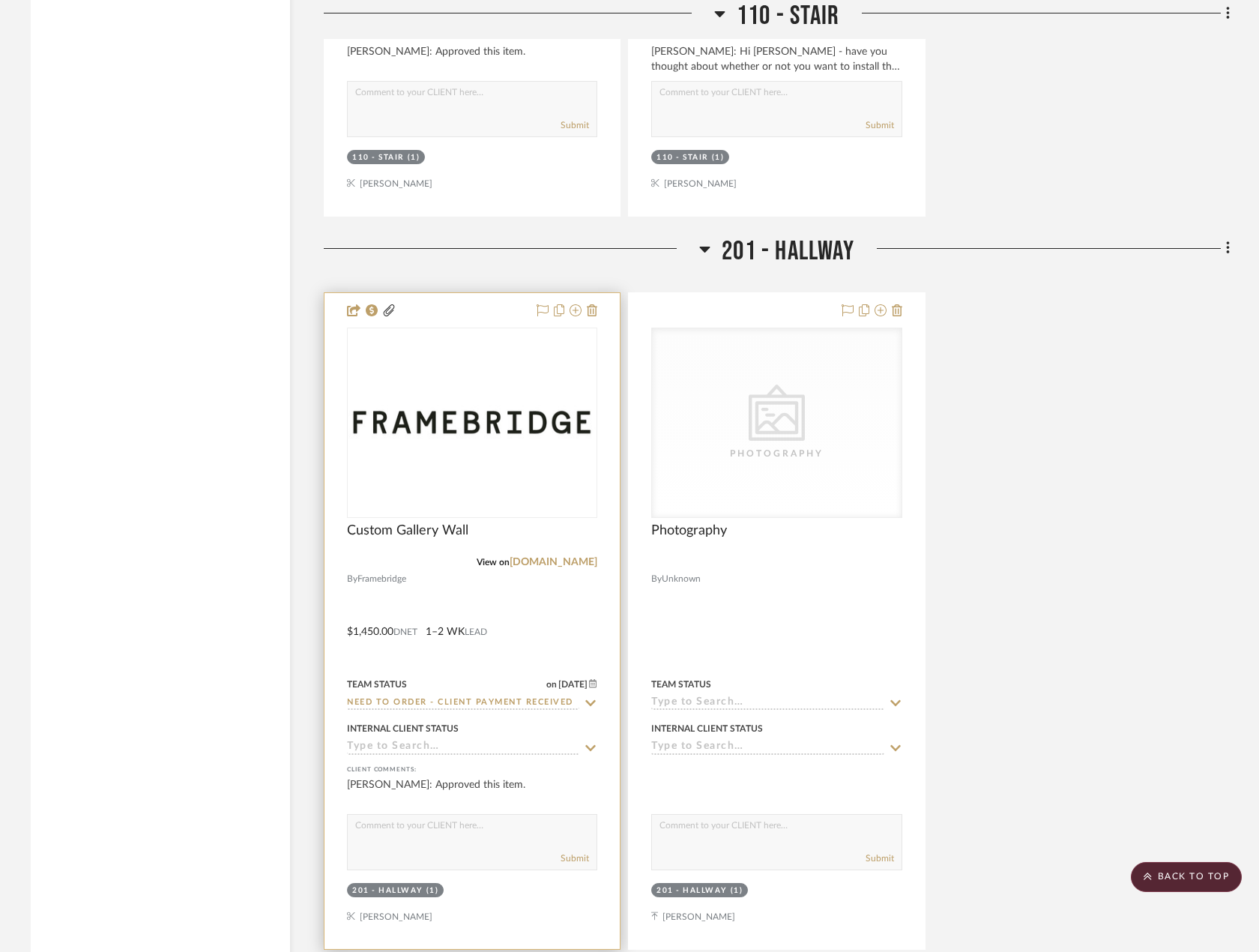
click at [567, 565] on div at bounding box center [472, 621] width 296 height 656
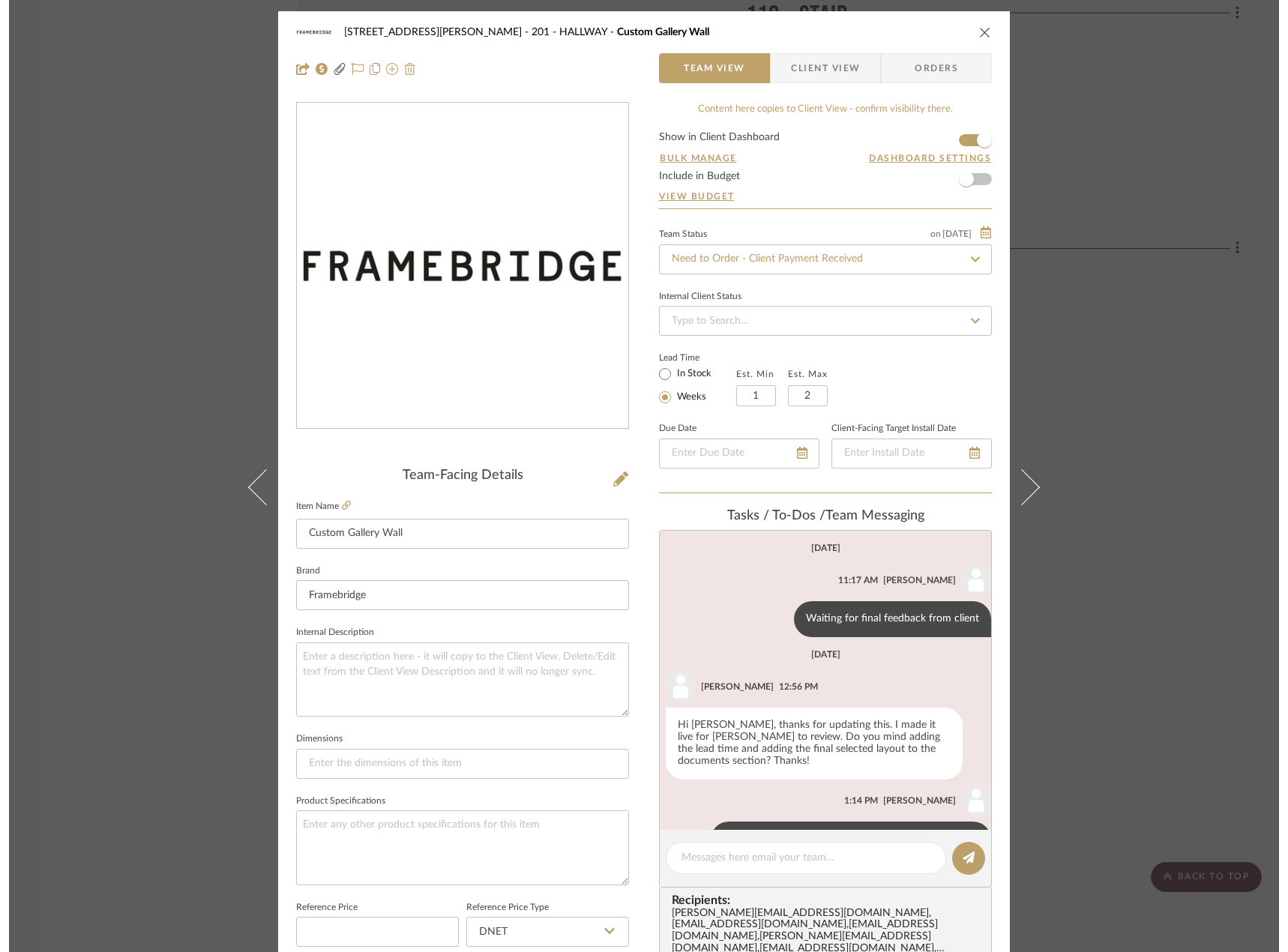
scroll to position [33, 0]
